Goal: Find specific page/section: Find specific page/section

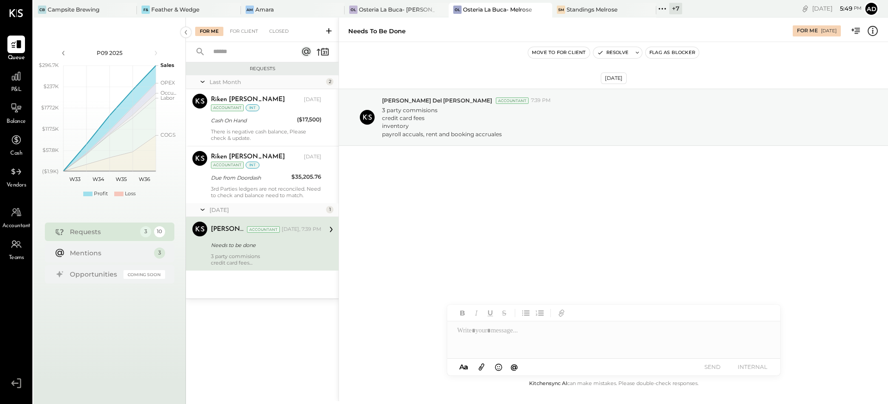
click at [435, 203] on div "[DATE] [PERSON_NAME] Del [PERSON_NAME] Accountant 7:39 PM 3 party commisions cr…" at bounding box center [613, 140] width 549 height 150
click at [474, 211] on div "[DATE] [PERSON_NAME] Del [PERSON_NAME] Accountant 7:39 PM 3 party commisions cr…" at bounding box center [613, 140] width 549 height 150
click at [498, 58] on div "Move to for client Resolve Flag as Blocker" at bounding box center [613, 53] width 549 height 12
click at [574, 18] on div "Needs to be done For Me [DATE]" at bounding box center [613, 30] width 549 height 25
click at [572, 9] on div "Standings Melrose" at bounding box center [591, 10] width 51 height 8
